Goal: Information Seeking & Learning: Learn about a topic

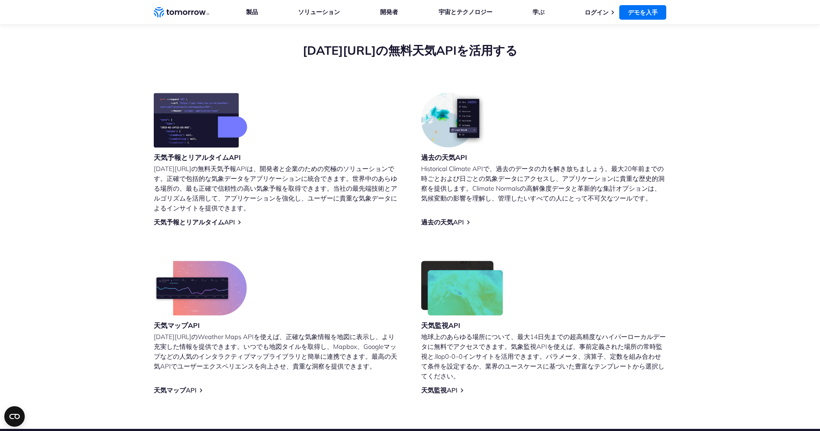
scroll to position [306, 0]
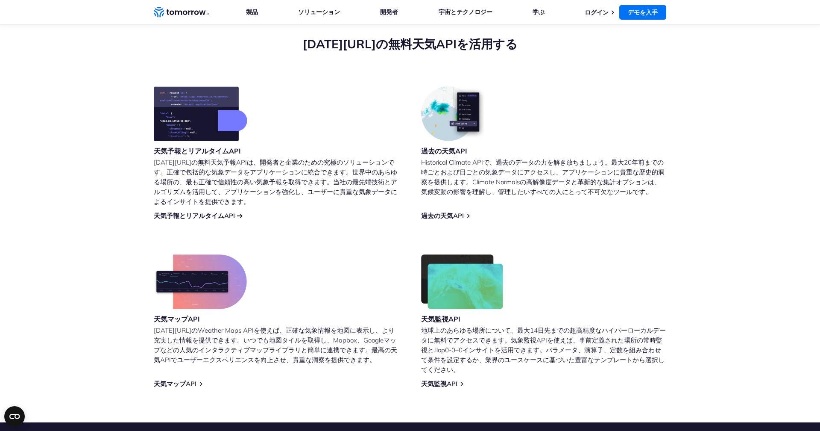
click at [221, 216] on font "天気予報とリアルタイムAPI" at bounding box center [194, 215] width 81 height 8
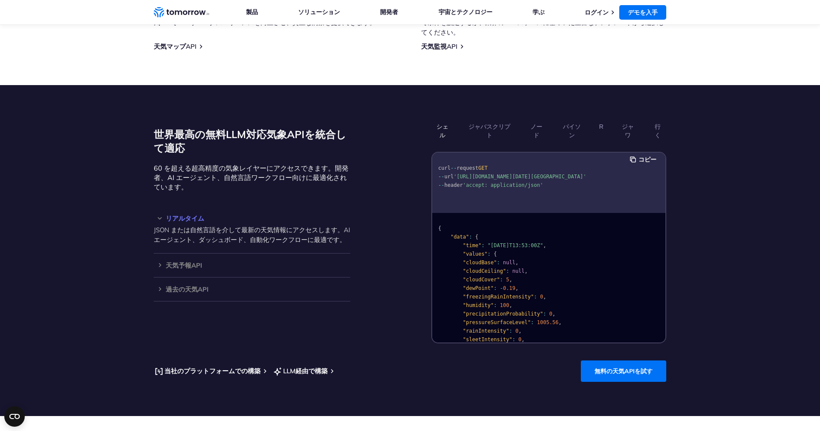
scroll to position [677, 0]
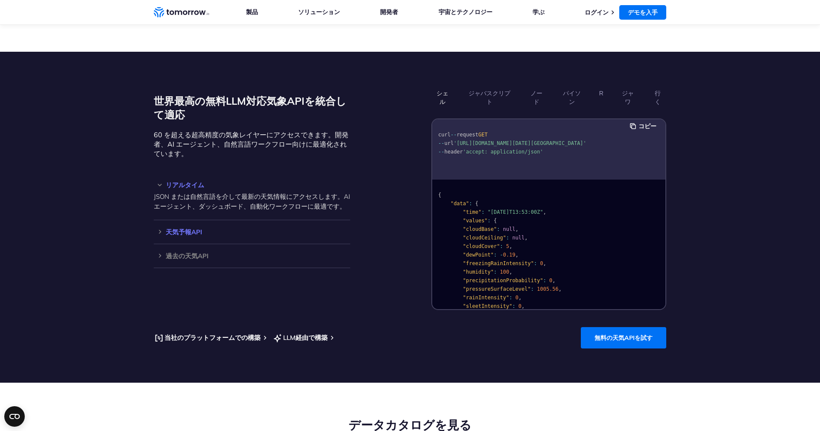
click at [162, 235] on h3 "天気予報API" at bounding box center [252, 232] width 197 height 6
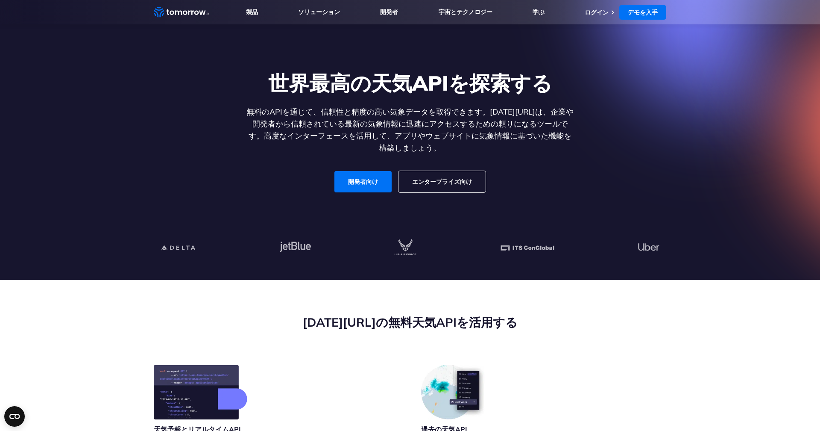
scroll to position [0, 0]
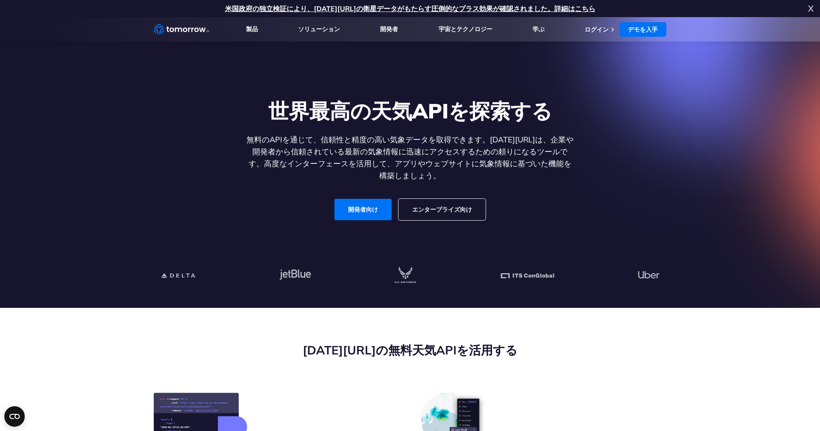
click at [441, 207] on font "エンタープライズ向け" at bounding box center [442, 209] width 60 height 8
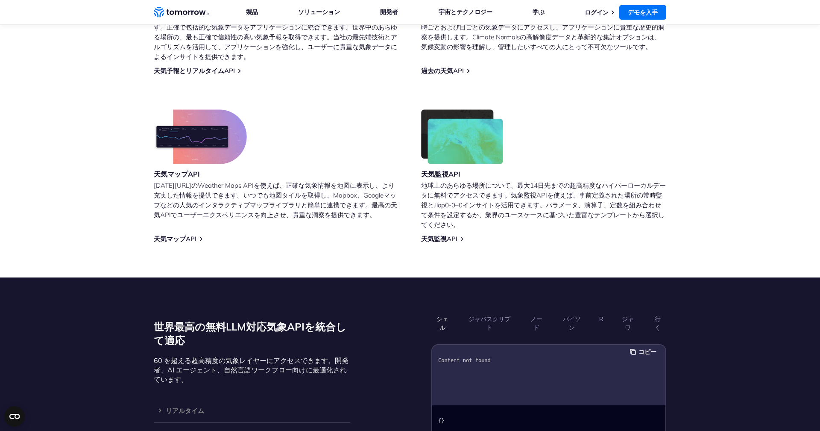
scroll to position [679, 0]
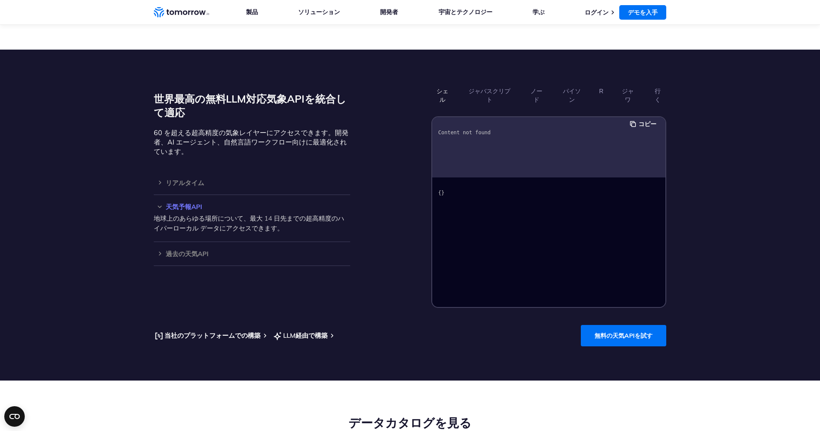
click at [373, 295] on div "世界最高の無料LLM対応気象APIを統合して適応 60 を超える超高精度の気象レイヤーにアクセスできます。開発者、AI エージェント、自然言語ワークフロー向け…" at bounding box center [410, 196] width 513 height 224
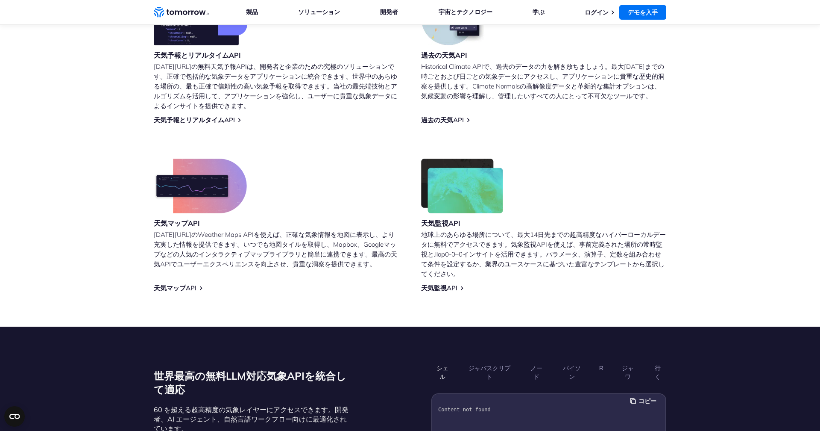
scroll to position [0, 0]
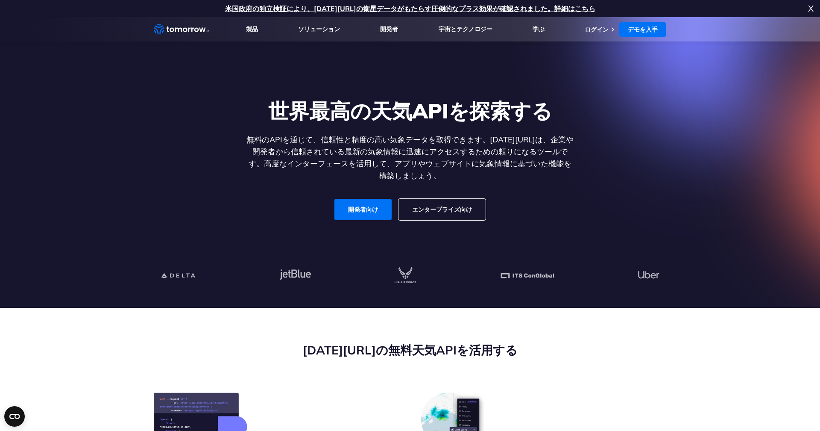
click at [459, 208] on font "エンタープライズ向け" at bounding box center [442, 209] width 60 height 8
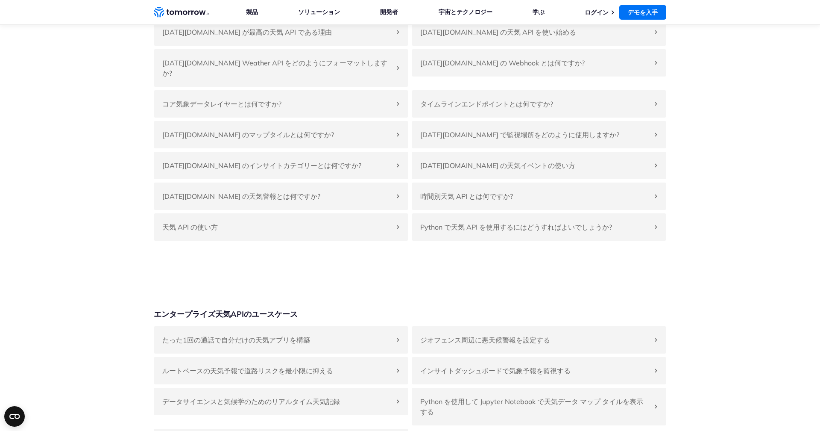
scroll to position [1940, 0]
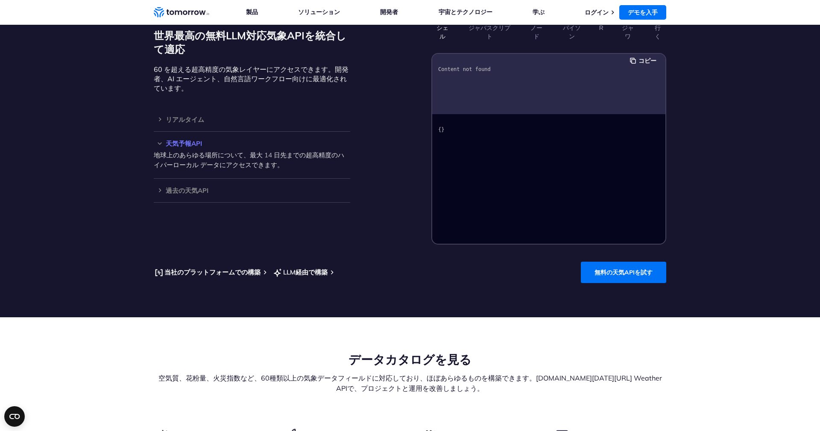
scroll to position [0, 0]
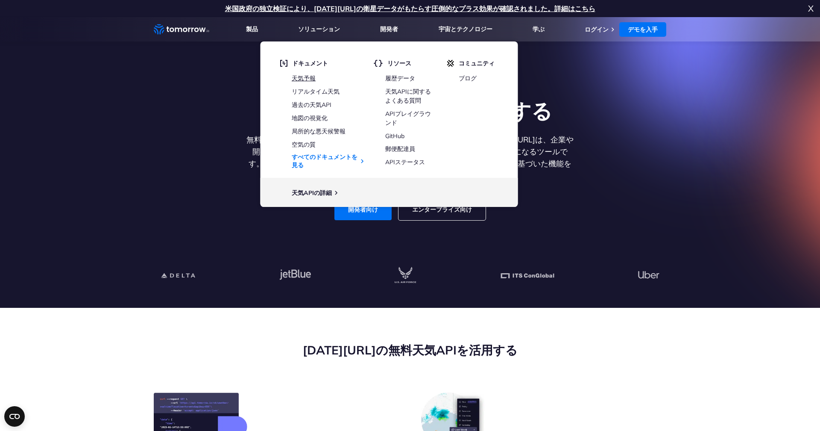
click at [312, 80] on font "天気予報" at bounding box center [304, 78] width 24 height 8
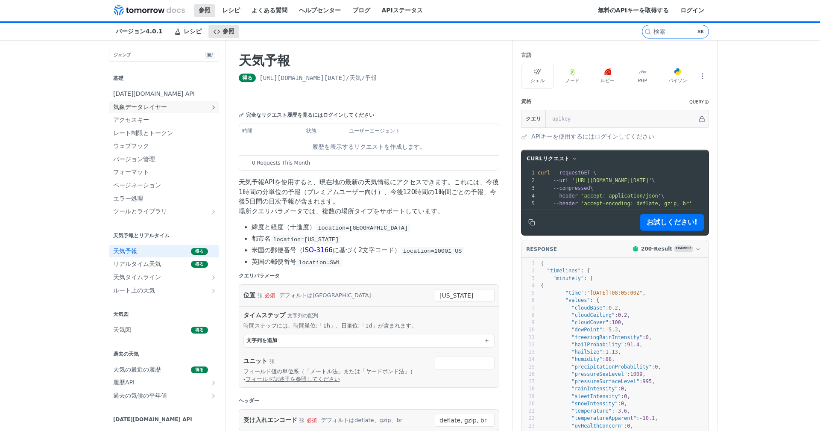
scroll to position [4, 0]
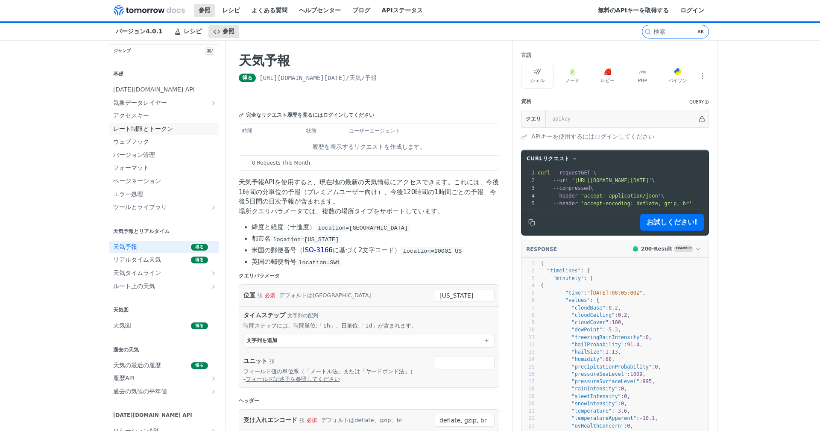
click at [113, 130] on span "レート制限とトークン" at bounding box center [165, 129] width 104 height 9
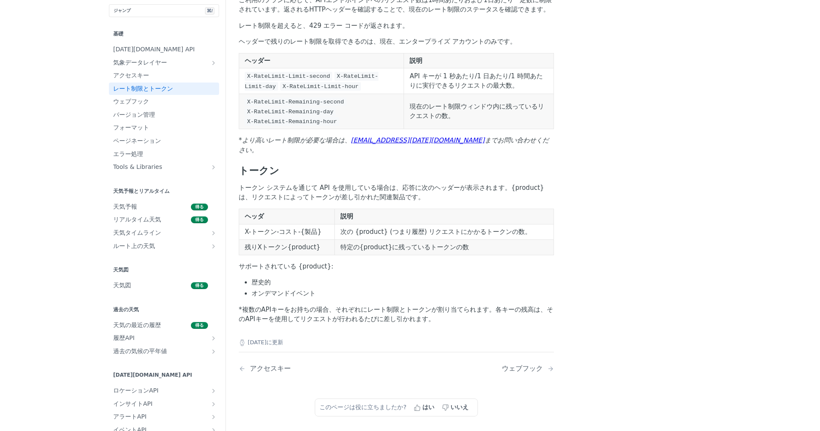
scroll to position [121, 0]
click at [161, 104] on span "ウェブフック" at bounding box center [165, 101] width 104 height 9
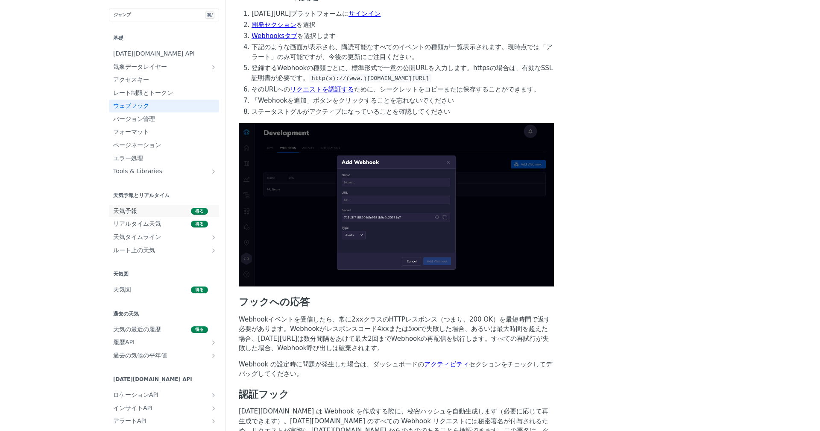
click at [132, 210] on font "天気予報" at bounding box center [125, 210] width 24 height 7
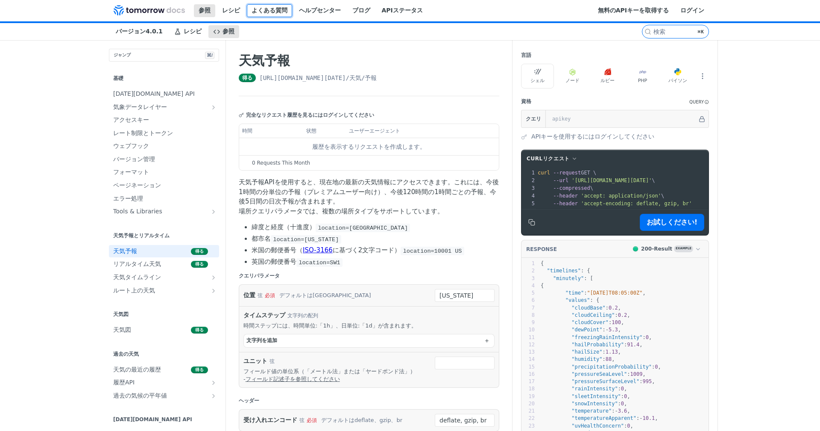
click at [270, 15] on link "よくある質問" at bounding box center [269, 10] width 45 height 13
click at [748, 194] on div "コンテンツへジャンプ 参照 レシピ よくある質問 ヘルプセンター ブログ APIステータス レシピ 参照 バージョン4.0.1 参照 レシピ よくある質問 ヘ…" at bounding box center [410, 215] width 820 height 431
click at [169, 110] on span "気象データレイヤー" at bounding box center [160, 107] width 95 height 9
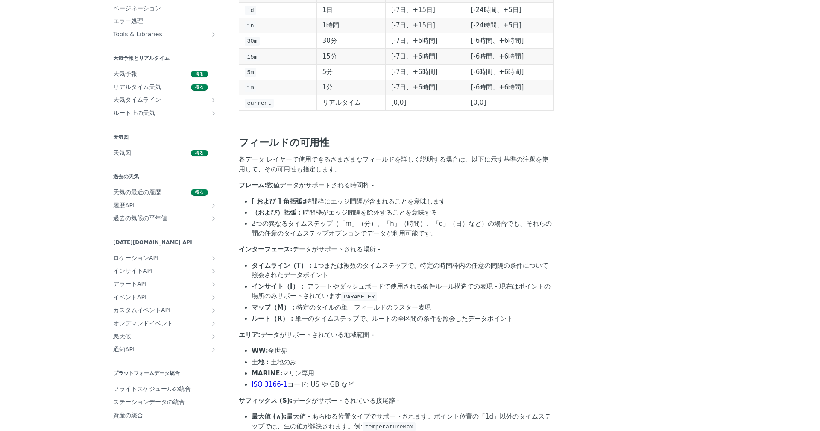
scroll to position [228, 0]
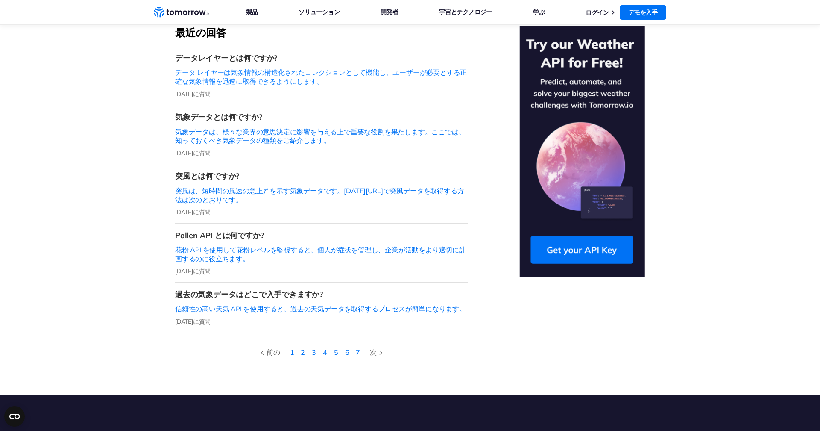
scroll to position [164, 0]
